Goal: Communication & Community: Answer question/provide support

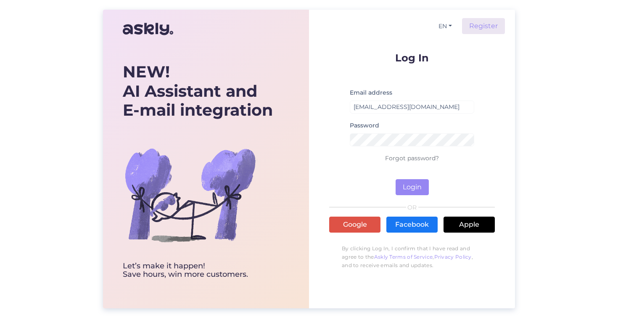
type input "[EMAIL_ADDRESS][DOMAIN_NAME]"
click at [412, 187] on button "Login" at bounding box center [411, 187] width 33 height 16
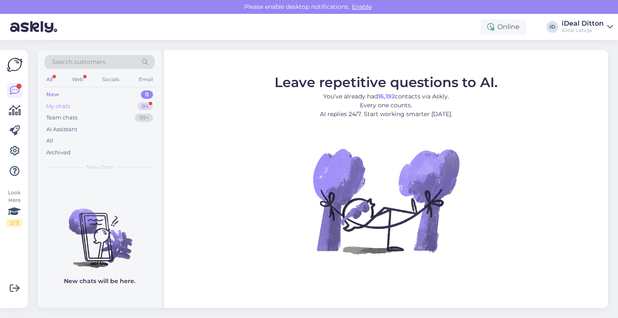
click at [70, 105] on div "My chats" at bounding box center [58, 106] width 24 height 8
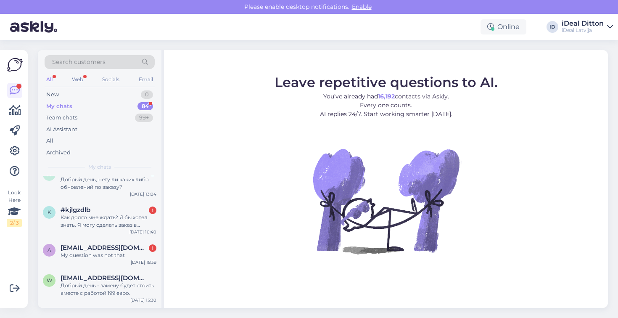
scroll to position [92, 0]
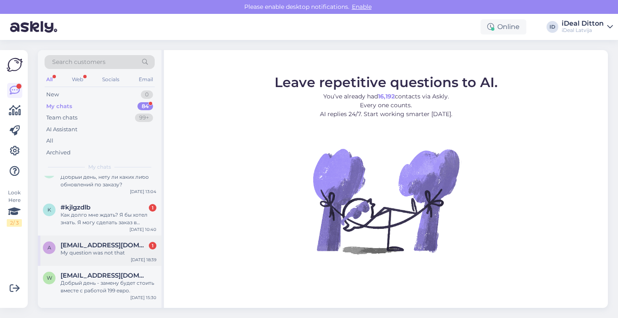
click at [78, 258] on div "a [EMAIL_ADDRESS][DOMAIN_NAME] 1 My question was not that [DATE] 18:39" at bounding box center [100, 250] width 124 height 30
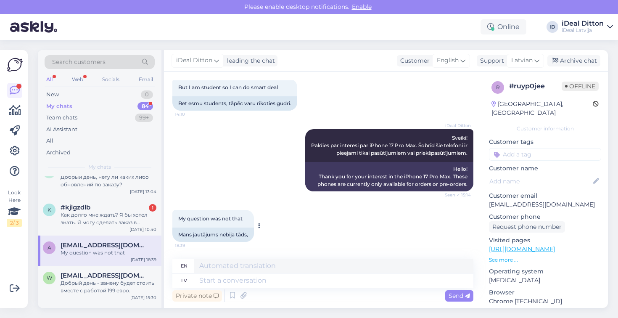
scroll to position [147, 0]
click at [108, 219] on div "Как долго мне ждать? Я бы хотел знать. Я могу сделать заказ в другом магазине, …" at bounding box center [108, 218] width 96 height 15
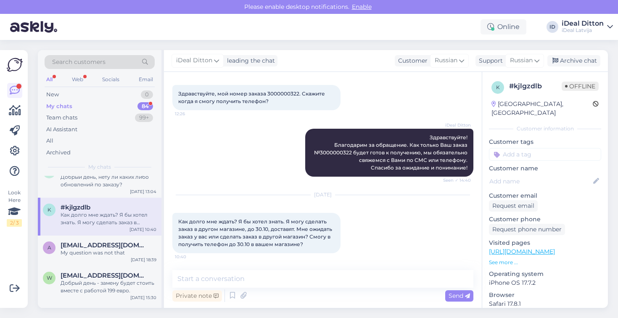
scroll to position [40, 0]
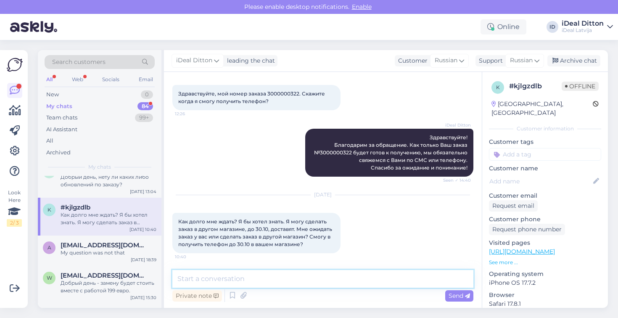
click at [252, 281] on textarea at bounding box center [322, 279] width 301 height 18
click at [313, 274] on textarea at bounding box center [322, 279] width 301 height 18
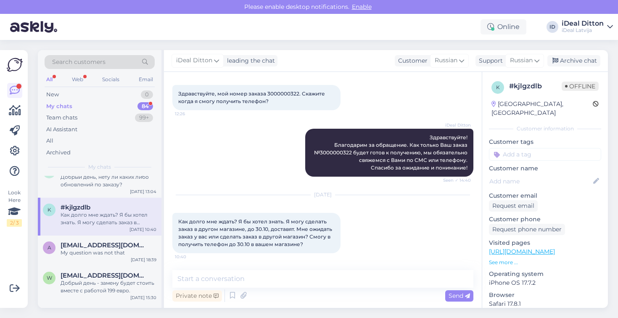
click at [12, 255] on div "Look Here 2 / 3" at bounding box center [15, 179] width 16 height 244
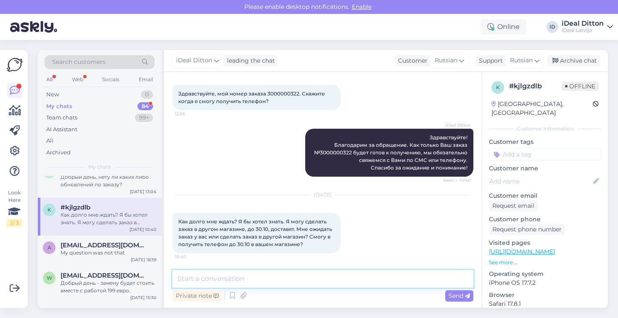
click at [209, 279] on textarea at bounding box center [322, 279] width 301 height 18
type textarea "Д"
type textarea "д"
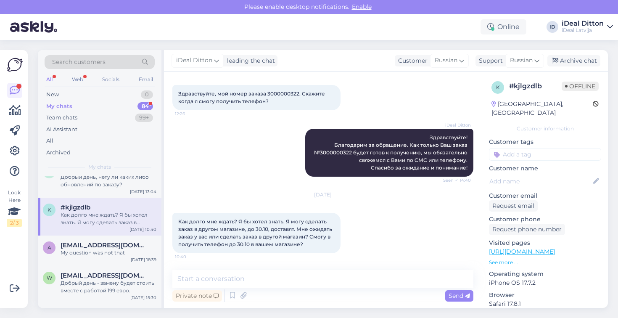
click at [112, 107] on div "My chats 84" at bounding box center [100, 106] width 110 height 12
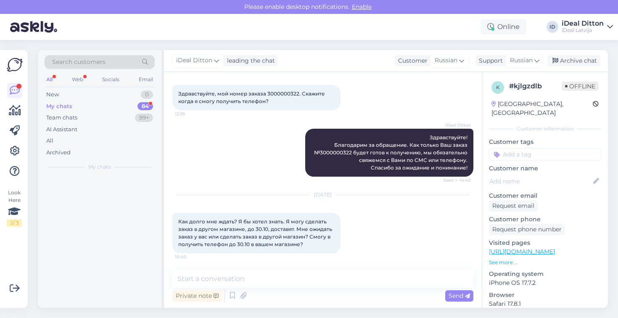
scroll to position [0, 0]
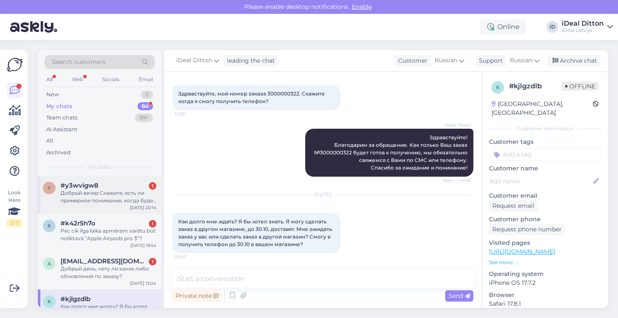
click at [91, 190] on div "Добрый вечер Скажите, есть ли примерное понимание, когда будет следующая постав…" at bounding box center [108, 196] width 96 height 15
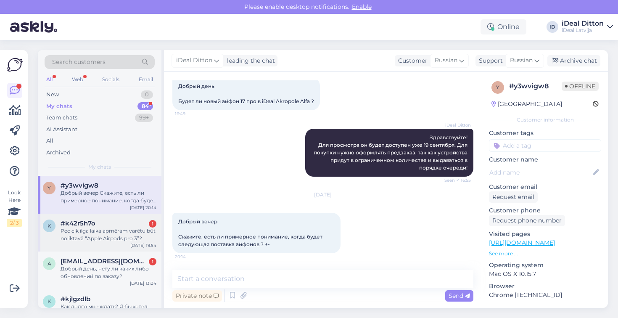
click at [102, 235] on div "Pec cik ilga laika apmēram varētu būt noliktavā “Apple Airpods pro 3”?" at bounding box center [108, 234] width 96 height 15
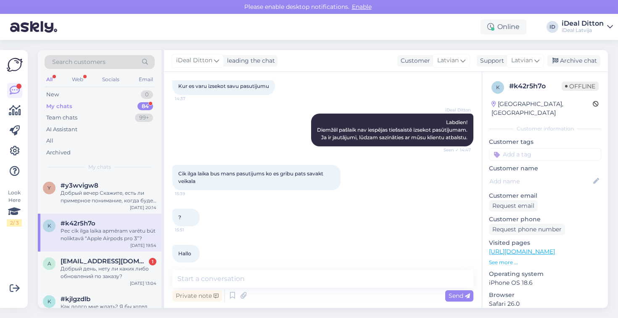
scroll to position [300, 0]
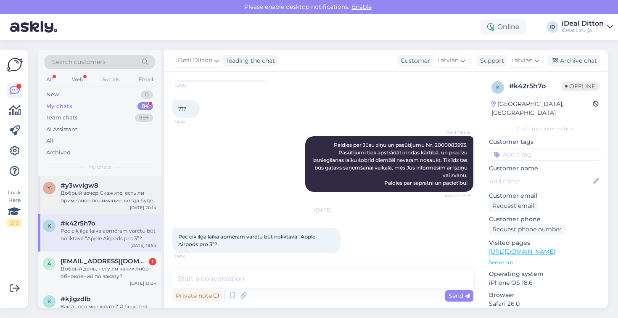
click at [110, 197] on div "Добрый вечер Скажите, есть ли примерное понимание, когда будет следующая постав…" at bounding box center [108, 196] width 96 height 15
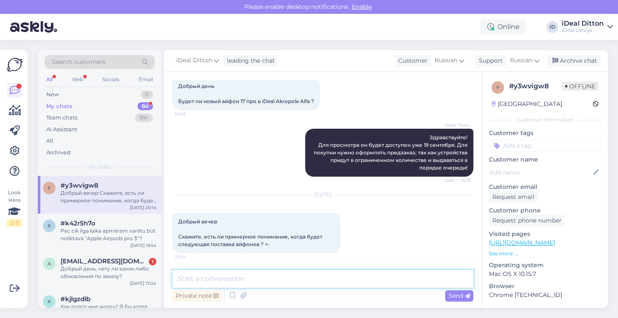
click at [246, 279] on textarea at bounding box center [322, 279] width 301 height 18
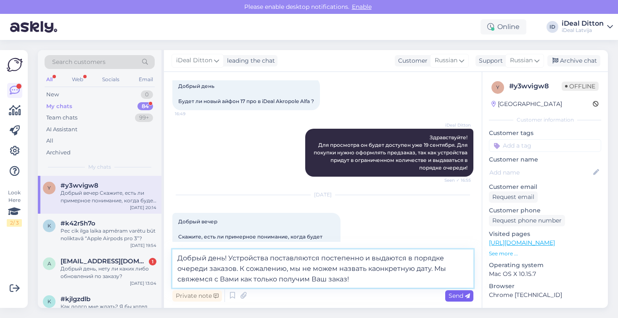
type textarea "Добрый день! Устройства поставляются постепенно и выдаются в порядке очереди за…"
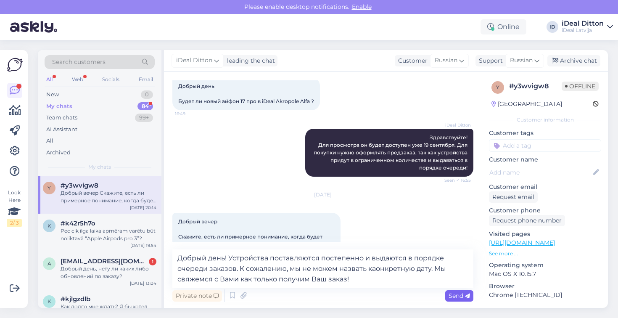
click at [452, 294] on span "Send" at bounding box center [458, 296] width 21 height 8
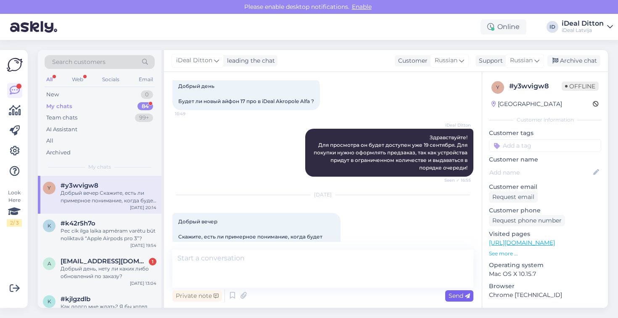
scroll to position [124, 0]
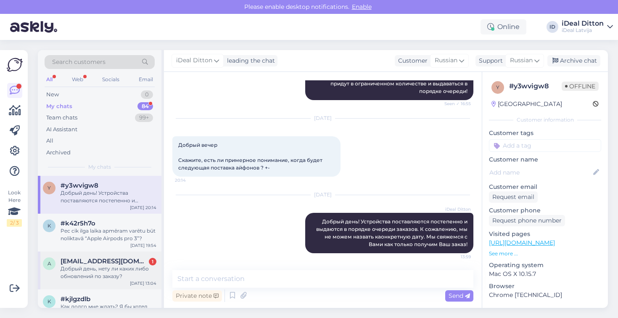
click at [97, 263] on span "[EMAIL_ADDRESS][DOMAIN_NAME]" at bounding box center [103, 261] width 87 height 8
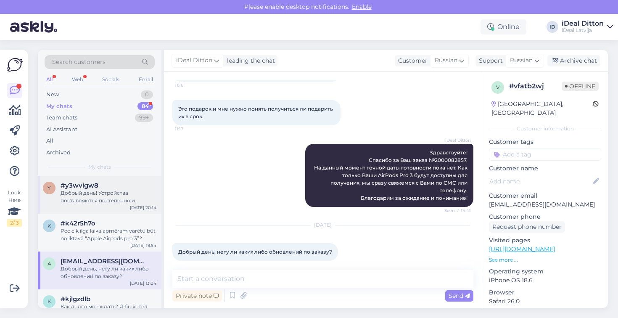
click at [81, 190] on div "Добрый день! Устройства поставляются постепенно и выдаются в порядке очереди за…" at bounding box center [108, 196] width 96 height 15
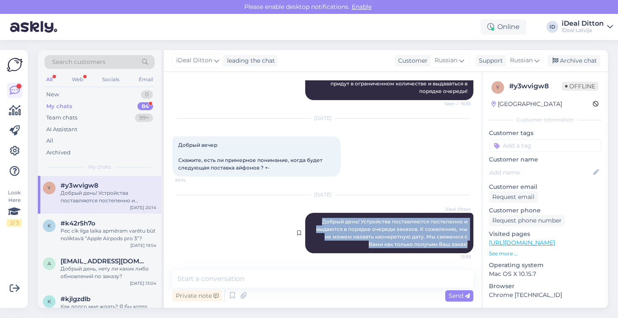
drag, startPoint x: 323, startPoint y: 221, endPoint x: 471, endPoint y: 245, distance: 149.8
click at [471, 245] on div "iDeal Ditton Добрый день! Устройства поставляются постепенно и выдаются в поряд…" at bounding box center [389, 233] width 168 height 40
copy span "Добрый день! Устройства поставляются постепенно и выдаются в порядке очереди за…"
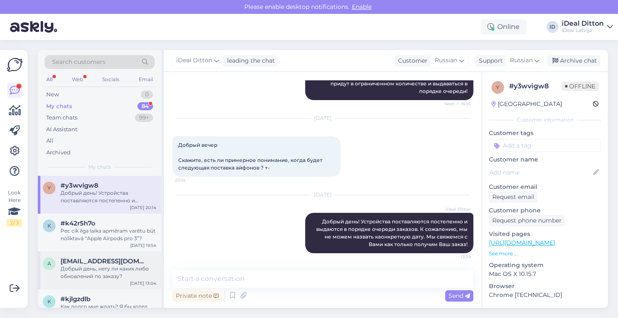
click at [93, 271] on div "Добрый день, нету ли каких либо обновлений по заказу?" at bounding box center [108, 272] width 96 height 15
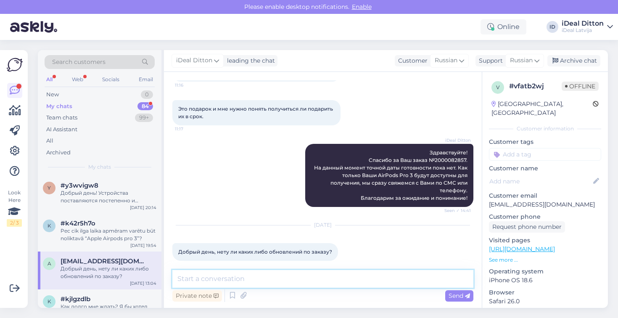
click at [289, 280] on textarea at bounding box center [322, 279] width 301 height 18
paste textarea "Добрый день! Устройства поставляются постепенно и выдаются в порядке очереди за…"
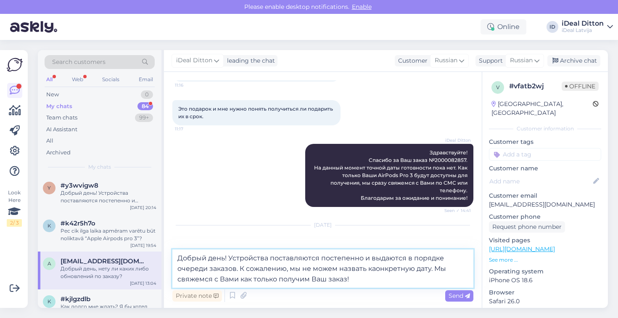
drag, startPoint x: 239, startPoint y: 268, endPoint x: 431, endPoint y: 266, distance: 192.4
click at [431, 266] on textarea "Добрый день! Устройства поставляются постепенно и выдаются в порядке очереди за…" at bounding box center [322, 268] width 301 height 38
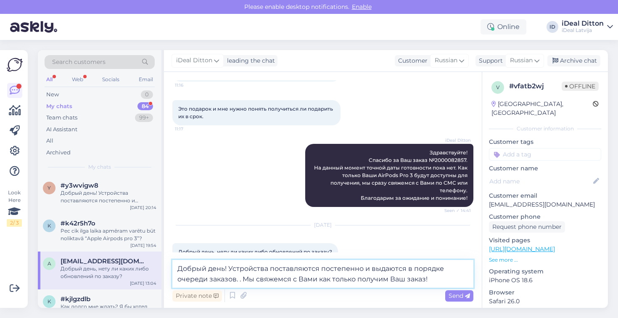
type textarea "Добрый день! Устройства поставляются постепенно и выдаются в порядке очереди за…"
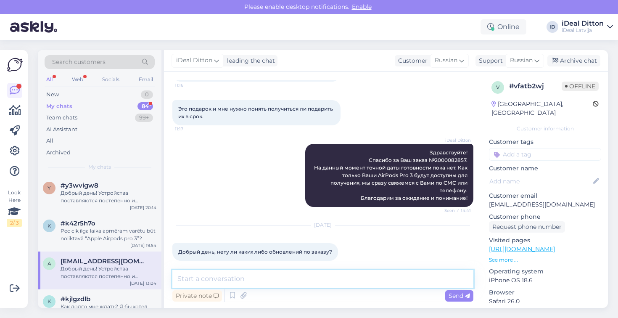
scroll to position [160, 0]
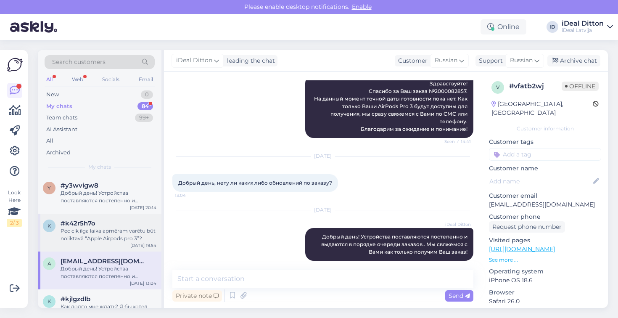
click at [66, 230] on div "Pec cik ilga laika apmēram varētu būt noliktavā “Apple Airpods pro 3”?" at bounding box center [108, 234] width 96 height 15
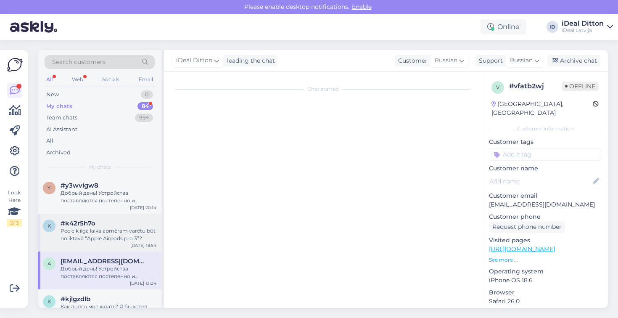
scroll to position [300, 0]
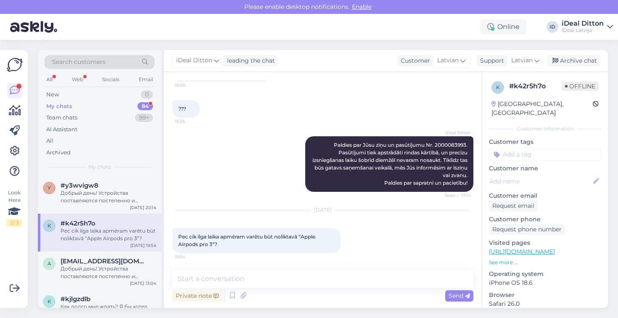
click at [303, 297] on div "Private note Send" at bounding box center [322, 295] width 301 height 16
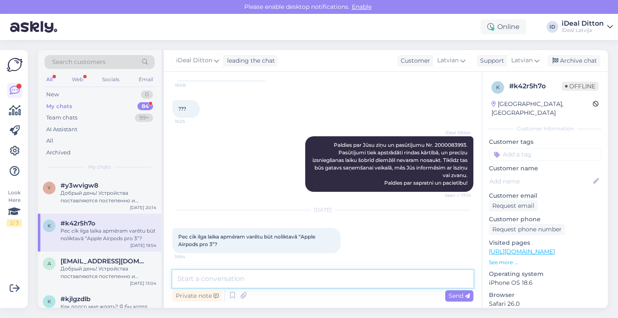
click at [276, 281] on textarea at bounding box center [322, 279] width 301 height 18
paste textarea "Diemžēl precīzu datumu šobrīd nevaram nosaukt, jo piegādes notiek ierobežotos d…"
type textarea "Diemžēl precīzu datumu šobrīd nevaram nosaukt, jo piegādes notiek ierobežotos d…"
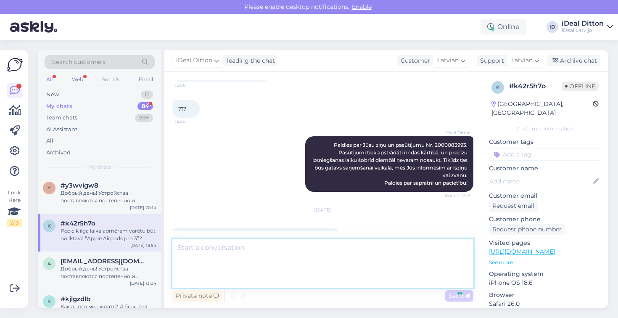
scroll to position [384, 0]
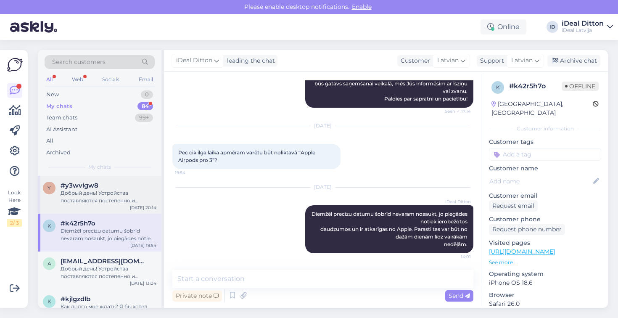
click at [108, 189] on div "Добрый день! Устройства поставляются постепенно и выдаются в порядке очереди за…" at bounding box center [108, 196] width 96 height 15
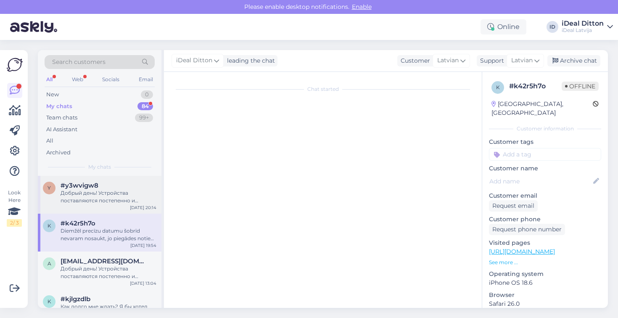
scroll to position [124, 0]
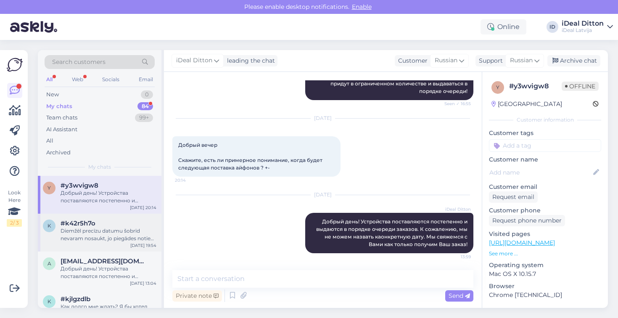
click at [106, 225] on div "#k42r5h7o" at bounding box center [108, 223] width 96 height 8
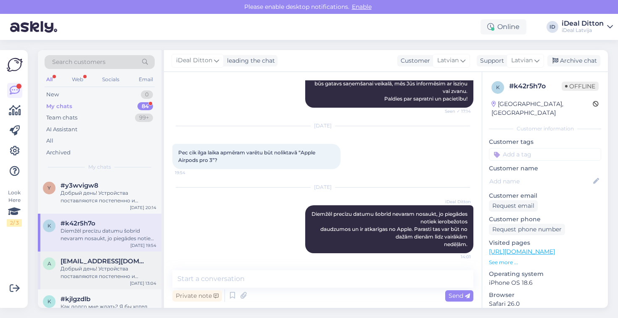
click at [110, 267] on div "Добрый день! Устройства поставляются постепенно и выдаются в порядке очереди за…" at bounding box center [108, 272] width 96 height 15
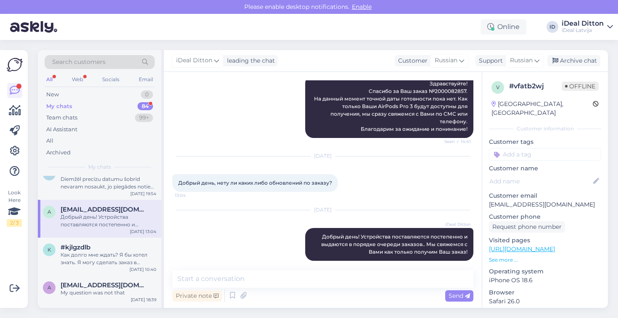
scroll to position [56, 0]
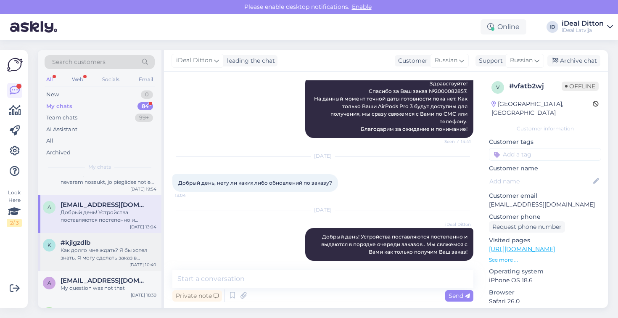
click at [112, 247] on div "Как долго мне ждать? Я бы хотел знать. Я могу сделать заказ в другом магазине, …" at bounding box center [108, 253] width 96 height 15
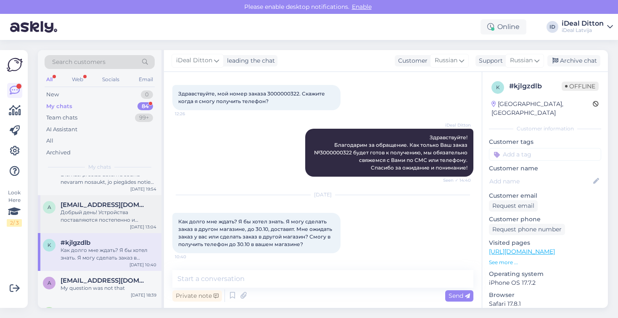
click at [120, 213] on div "Добрый день! Устройства поставляются постепенно и выдаются в порядке очереди за…" at bounding box center [108, 215] width 96 height 15
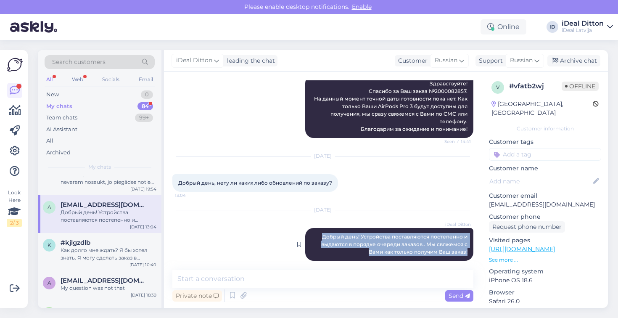
drag, startPoint x: 323, startPoint y: 229, endPoint x: 470, endPoint y: 248, distance: 148.3
click at [470, 249] on div "iDeal Ditton Добрый день! Устройства поставляются постепенно и выдаются в поряд…" at bounding box center [389, 244] width 168 height 33
copy span "Добрый день! Устройства поставляются постепенно и выдаются в порядке очереди за…"
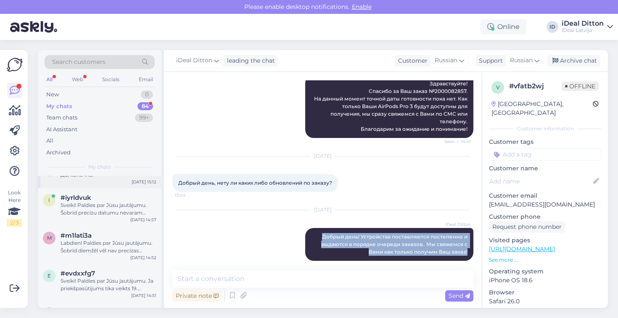
scroll to position [305, 0]
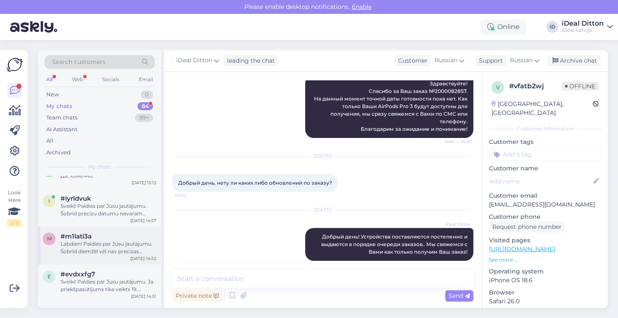
click at [100, 243] on div "Labdien! Paldies par Jūsu jautājumu. Šobrīd diemžēl vēl nav precīzas informācij…" at bounding box center [108, 247] width 96 height 15
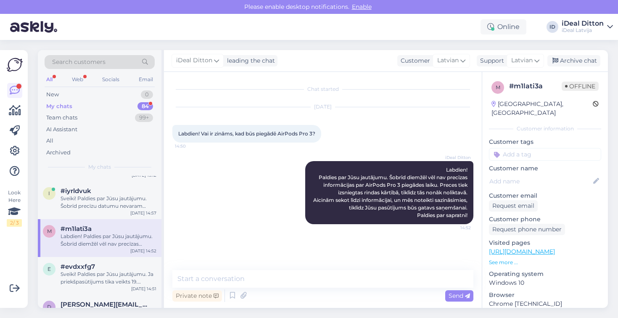
scroll to position [313, 0]
click at [107, 261] on div "#evdxxfg7" at bounding box center [108, 265] width 96 height 8
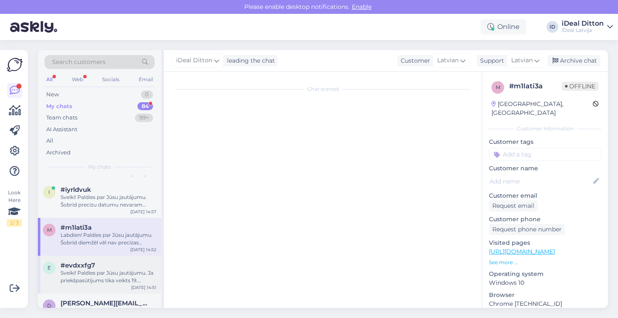
scroll to position [9, 0]
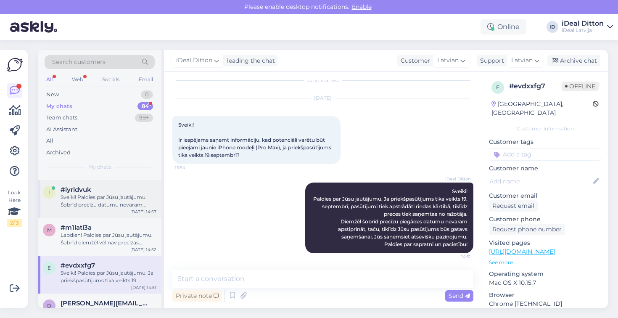
click at [105, 200] on div "Sveiki! Paldies par Jūsu jautājumu. Šobrīd precīzu datumu nevaram pateikt – pri…" at bounding box center [108, 200] width 96 height 15
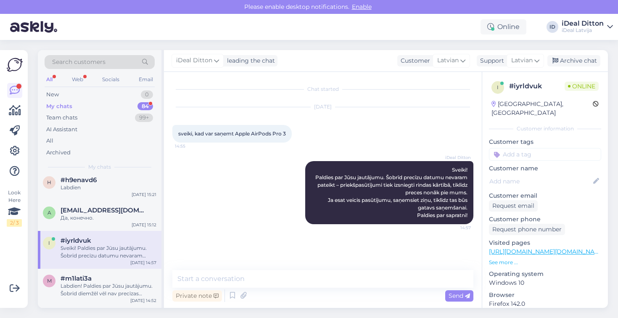
scroll to position [263, 0]
click at [105, 200] on div "a [EMAIL_ADDRESS][DOMAIN_NAME] Да, конечно. [DATE] 15:12" at bounding box center [100, 215] width 124 height 30
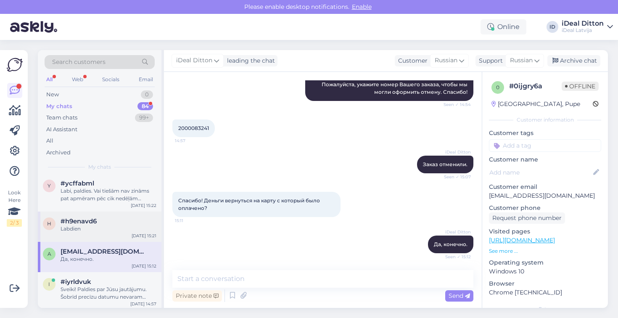
scroll to position [222, 0]
click at [103, 226] on div "Labdien" at bounding box center [108, 228] width 96 height 8
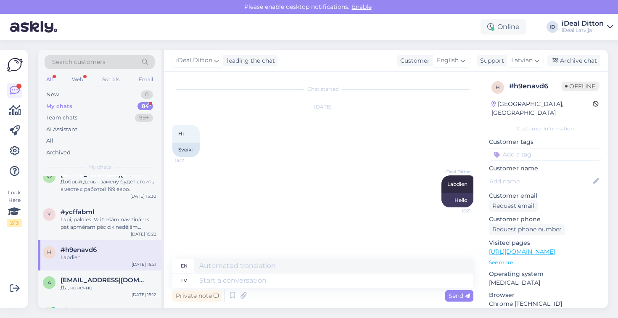
scroll to position [193, 0]
click at [103, 225] on div "Labi, paldies. Vai tiešām nav zināms pat apmēram pēc cik nedēļām atnāktu?" at bounding box center [108, 222] width 96 height 15
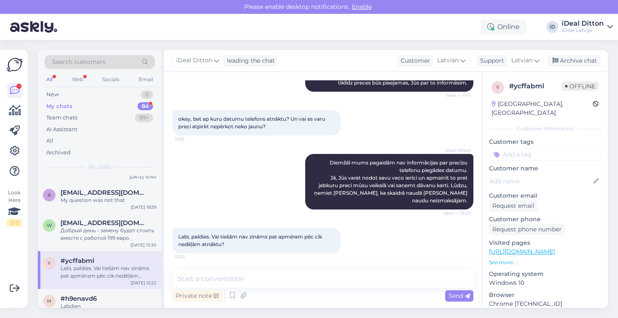
scroll to position [143, 0]
click at [91, 249] on div "w [EMAIL_ADDRESS][DOMAIN_NAME] Добрый день - замену будет стоить вместе с работ…" at bounding box center [100, 233] width 124 height 38
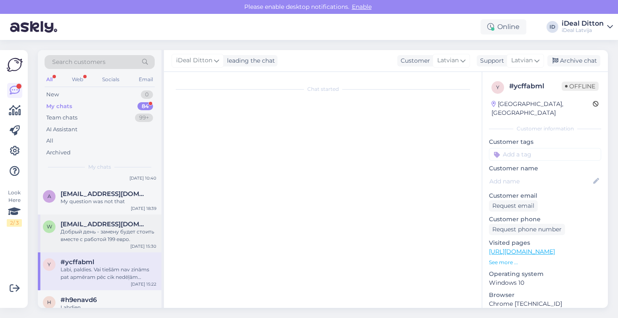
scroll to position [0, 0]
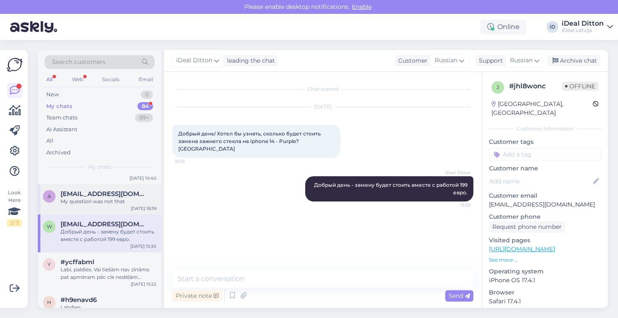
click at [97, 202] on div "My question was not that" at bounding box center [108, 201] width 96 height 8
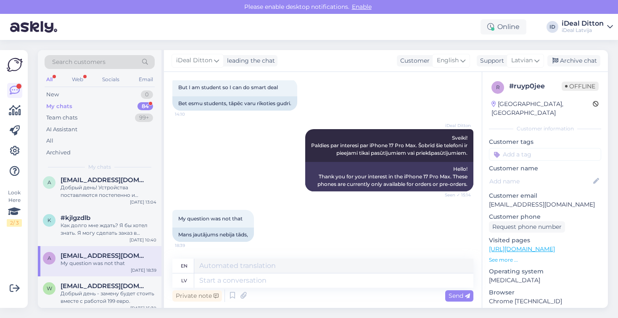
scroll to position [82, 0]
click at [89, 239] on div "k #kjlgzdlb Как долго мне ждать? Я бы хотел знать. Я могу сделать заказ в друго…" at bounding box center [100, 227] width 124 height 38
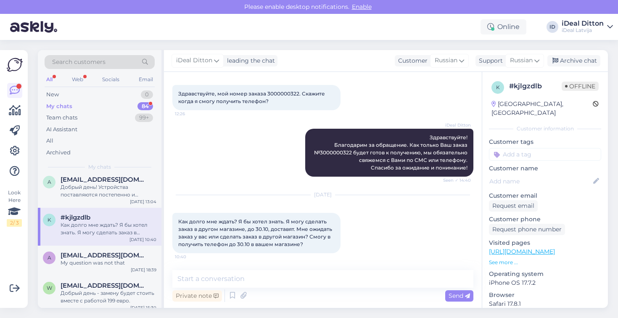
click at [268, 298] on div "Private note Send" at bounding box center [322, 295] width 301 height 16
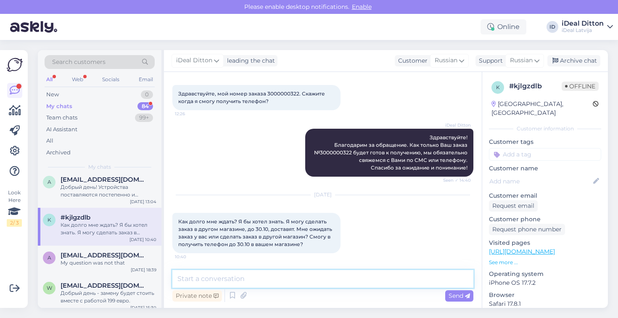
click at [267, 282] on textarea at bounding box center [322, 279] width 301 height 18
paste textarea "Добрый день! Устройства поставляются постепенно и выдаются в порядке очереди за…"
type textarea "Добрый день! Устройства поставляются постепенно и выдаются в порядке очереди за…"
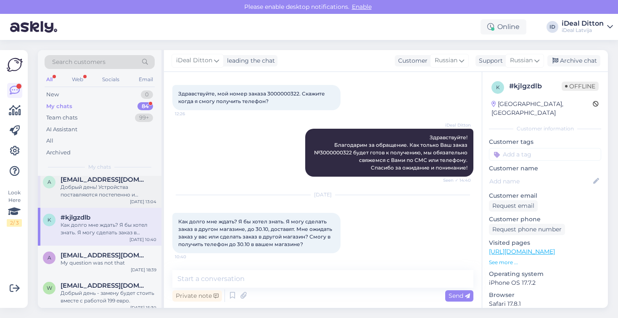
click at [108, 184] on div "Добрый день! Устройства поставляются постепенно и выдаются в порядке очереди за…" at bounding box center [108, 190] width 96 height 15
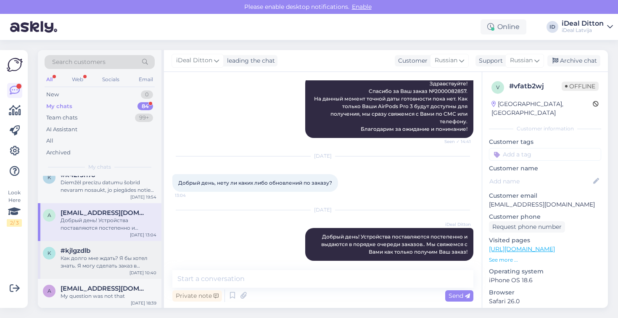
scroll to position [47, 0]
click at [76, 195] on div "k #k42r5h7o Diemžēl precīzu datumu šobrīd nevaram nosaukt, jo piegādes notiek i…" at bounding box center [100, 185] width 124 height 38
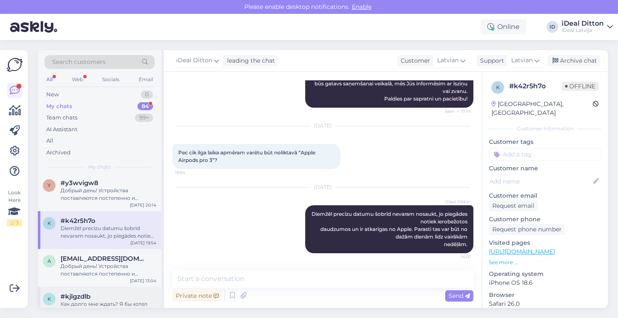
scroll to position [0, 0]
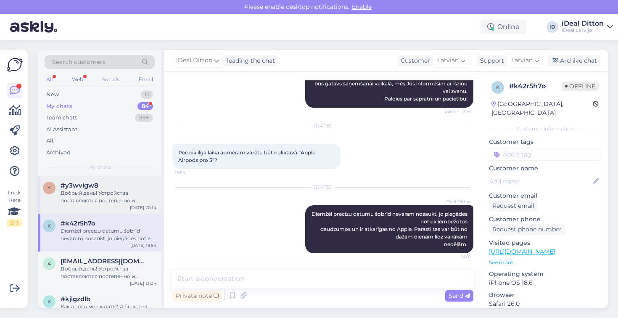
click at [66, 200] on div "Добрый день! Устройства поставляются постепенно и выдаются в порядке очереди за…" at bounding box center [108, 196] width 96 height 15
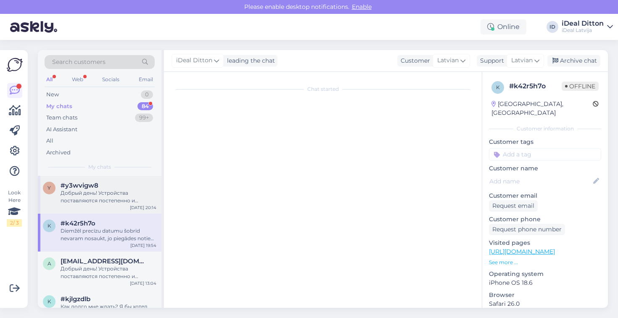
scroll to position [124, 0]
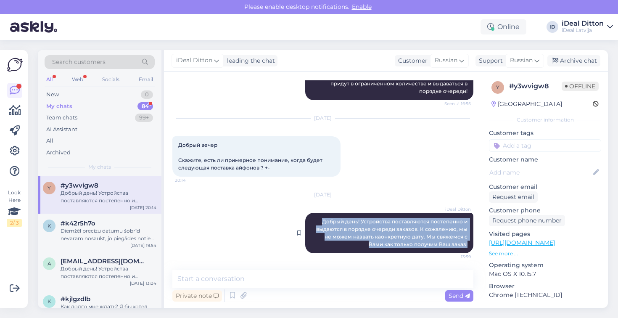
drag, startPoint x: 321, startPoint y: 221, endPoint x: 470, endPoint y: 247, distance: 151.0
click at [470, 247] on div "iDeal Ditton Добрый день! Устройства поставляются постепенно и выдаются в поряд…" at bounding box center [389, 233] width 168 height 40
copy span "Добрый день! Устройства поставляются постепенно и выдаются в порядке очереди за…"
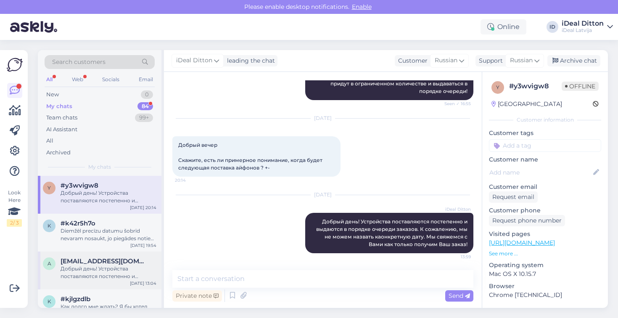
click at [104, 275] on div "Добрый день! Устройства поставляются постепенно и выдаются в порядке очереди за…" at bounding box center [108, 272] width 96 height 15
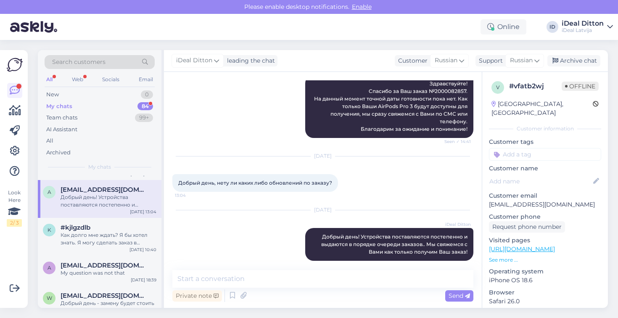
scroll to position [72, 0]
click at [104, 231] on div "Как долго мне ждать? Я бы хотел знать. Я могу сделать заказ в другом магазине, …" at bounding box center [108, 238] width 96 height 15
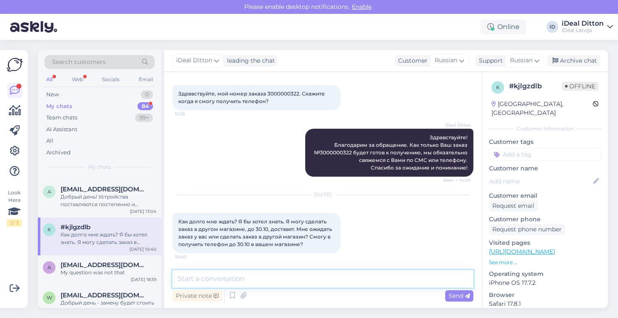
click at [314, 282] on textarea at bounding box center [322, 279] width 301 height 18
paste textarea "Добрый день! Устройства поставляются постепенно и выдаются в порядке очереди за…"
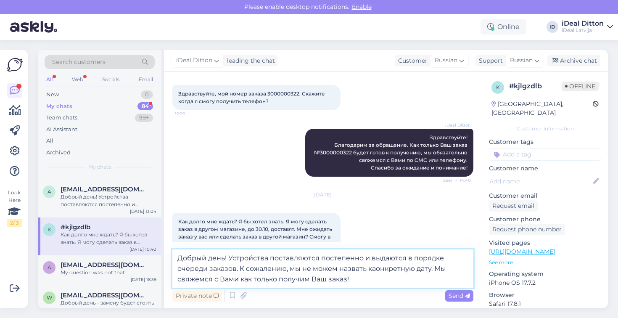
click at [376, 270] on textarea "Добрый день! Устройства поставляются постепенно и выдаются в порядке очереди за…" at bounding box center [322, 268] width 301 height 38
type textarea "Добрый день! Устройства поставляются постепенно и выдаются в порядке очереди за…"
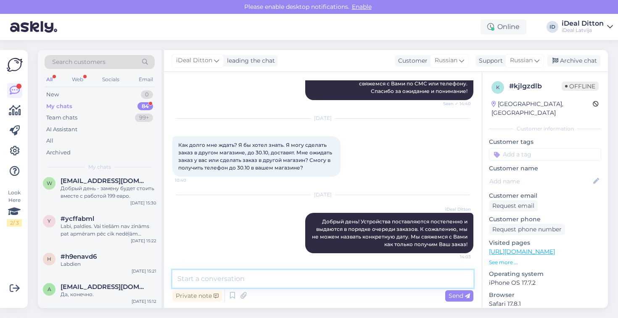
scroll to position [187, 0]
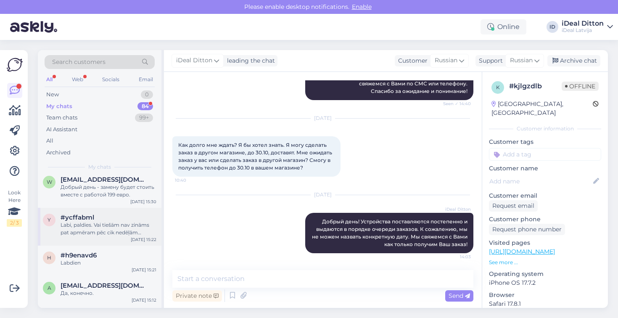
click at [115, 226] on div "Labi, paldies. Vai tiešām nav zināms pat apmēram pēc cik nedēļām atnāktu?" at bounding box center [108, 228] width 96 height 15
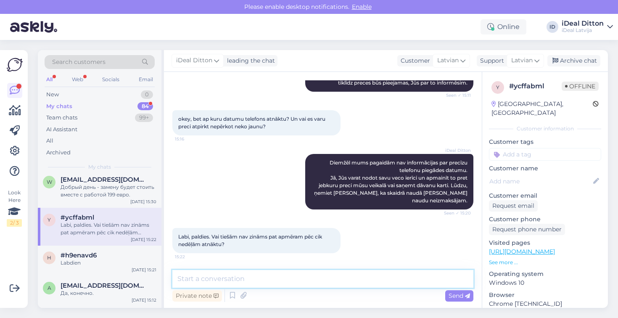
click at [317, 273] on textarea at bounding box center [322, 279] width 301 height 18
paste textarea "Diemžēl precīzu datumu šobrīd nevaram nosaukt, jo piegādes notiek ierobežotos d…"
type textarea "Diemžēl precīzu datumu šobrīd nevaram nosaukt, jo piegādes notiek ierobežotos d…"
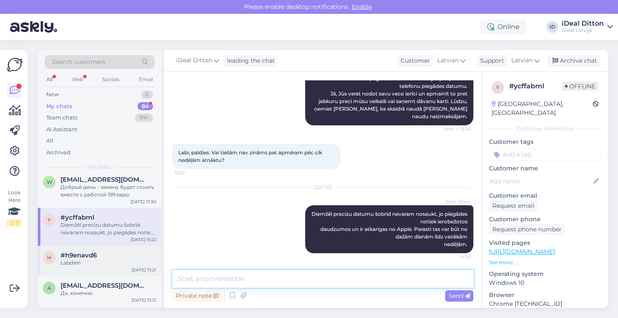
scroll to position [311, 0]
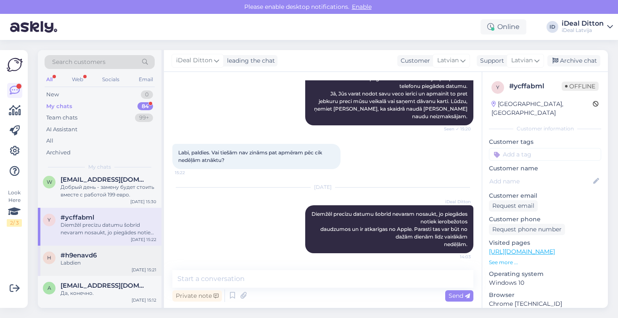
click at [95, 266] on div "h #h9enavd6 Labdien [DATE] 15:21" at bounding box center [100, 260] width 124 height 30
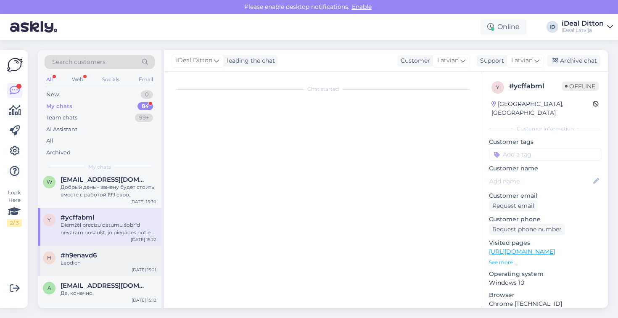
scroll to position [0, 0]
